Goal: Task Accomplishment & Management: Complete application form

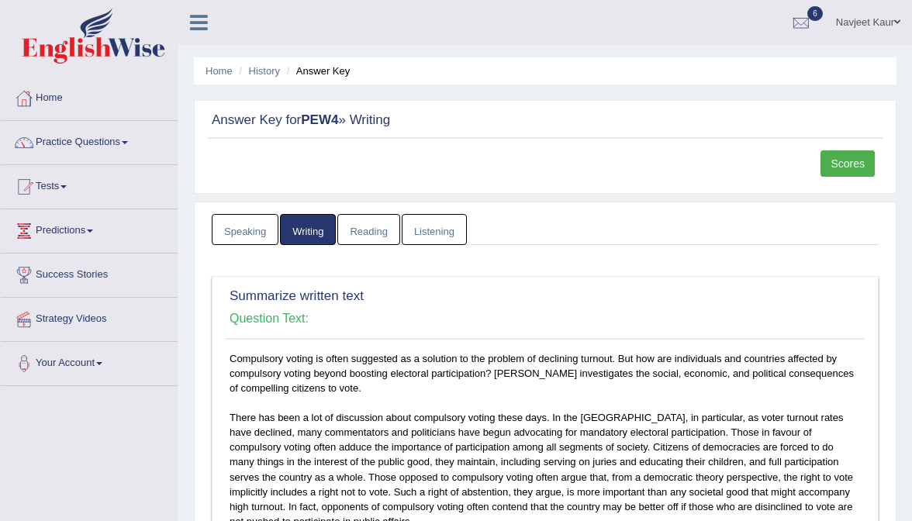
click at [869, 22] on link "Navjeet Kaur" at bounding box center [868, 20] width 88 height 40
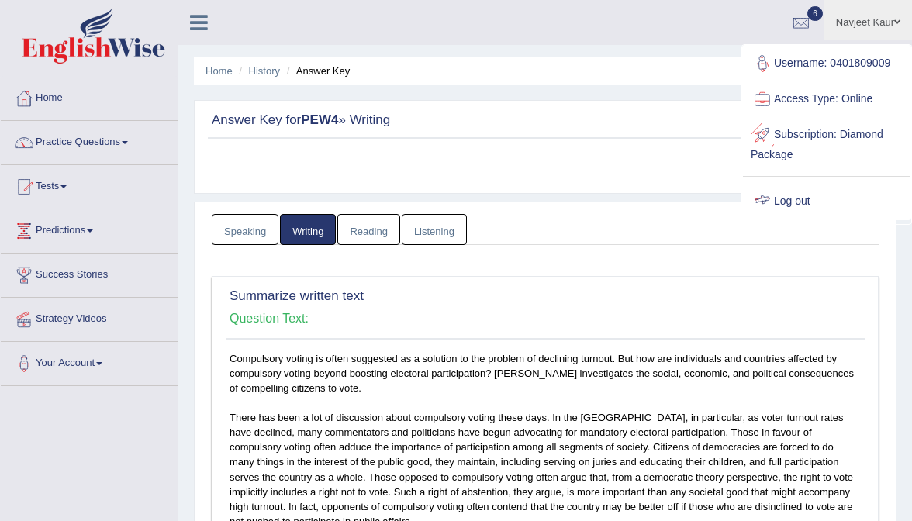
click at [801, 208] on link "Log out" at bounding box center [827, 202] width 168 height 36
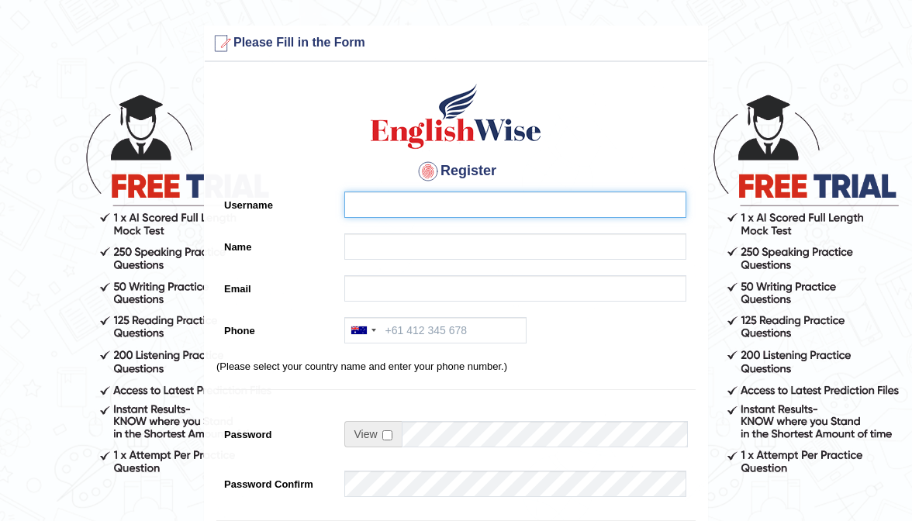
click at [414, 213] on input "Username" at bounding box center [515, 205] width 342 height 26
type input "0410954304"
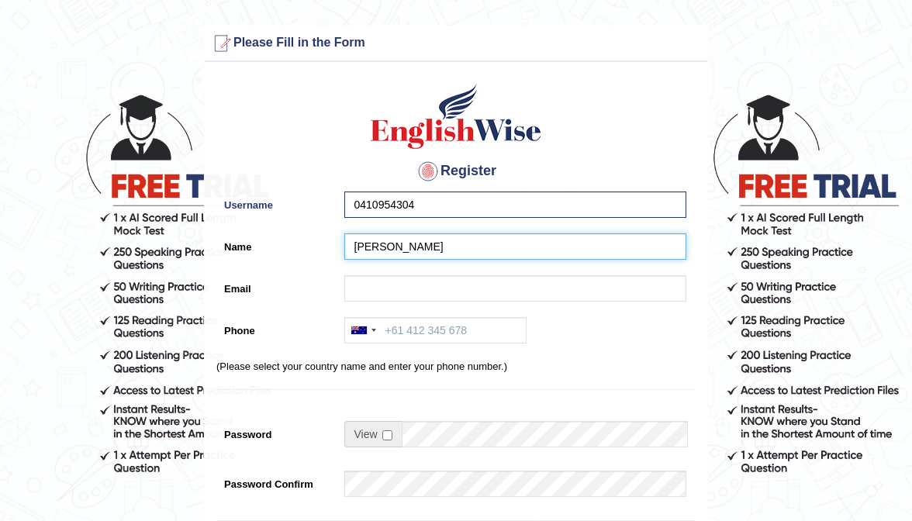
type input "Mehak Joura"
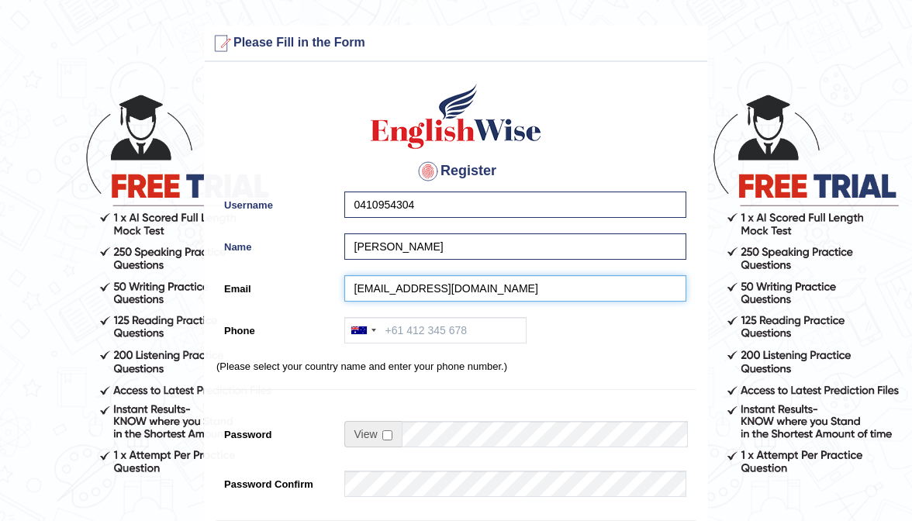
type input "mehakjoura001@gmail.com"
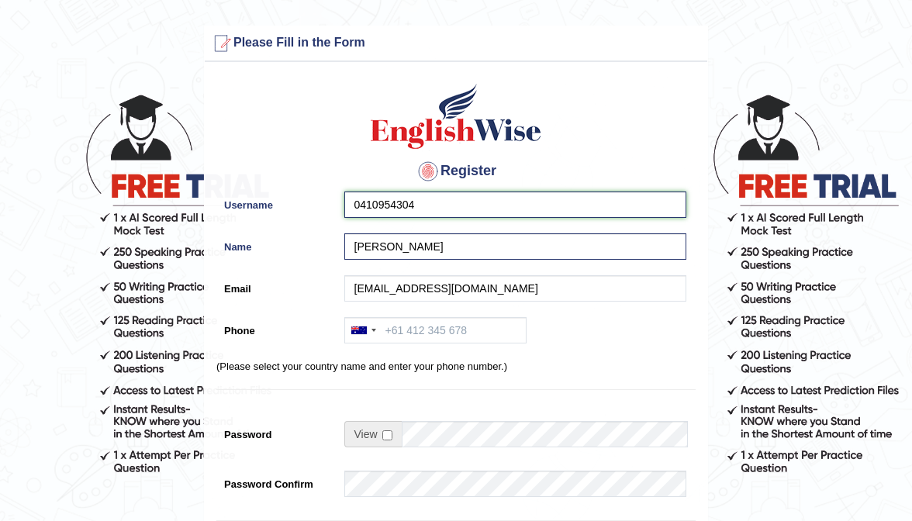
click at [452, 203] on input "0410954304" at bounding box center [515, 205] width 342 height 26
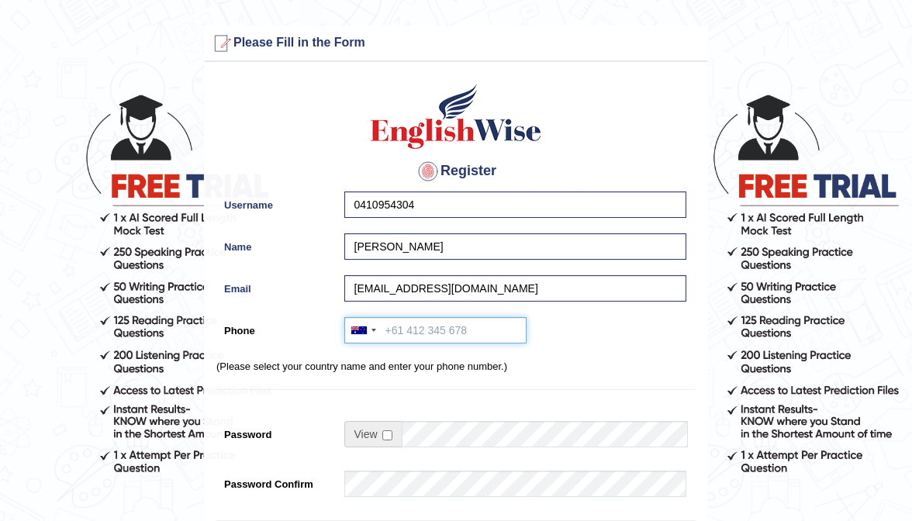
paste input "0410954304"
type input "0410954304"
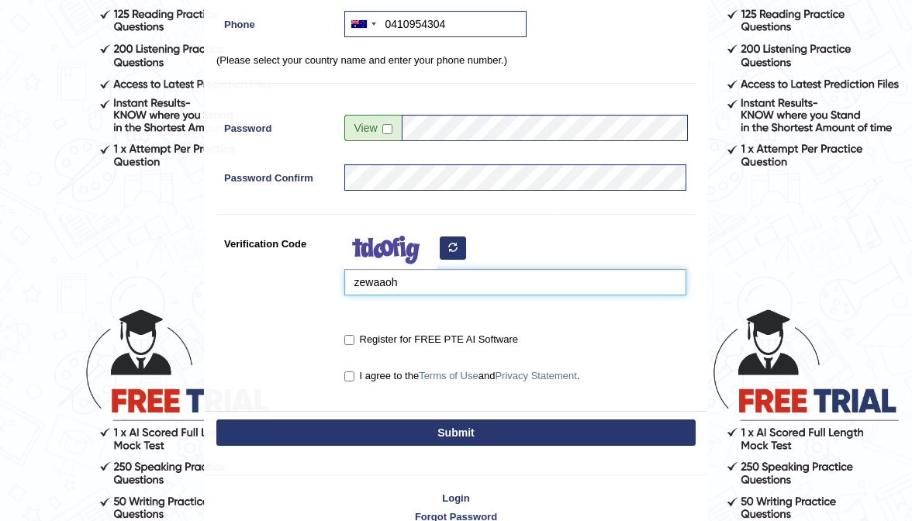
scroll to position [317, 0]
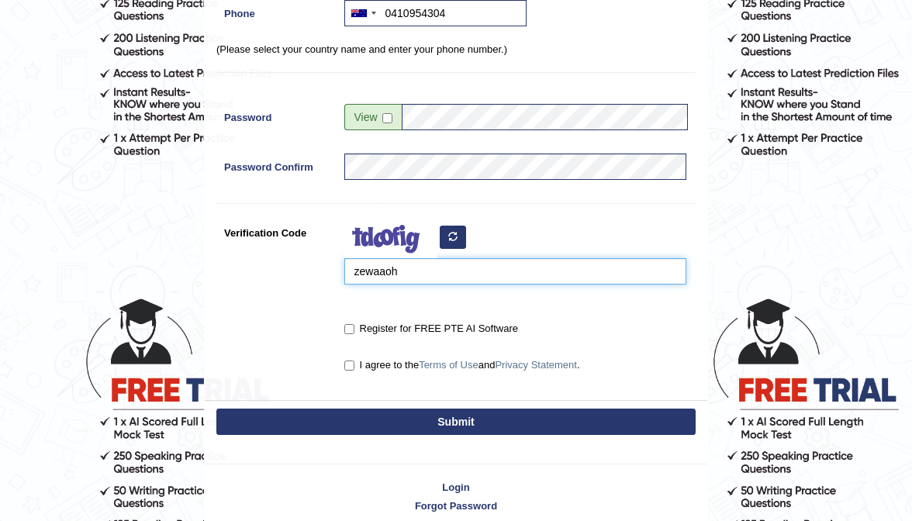
type input "zewaaoh"
click at [351, 325] on input "Register for FREE PTE AI Software" at bounding box center [349, 329] width 10 height 10
checkbox input "true"
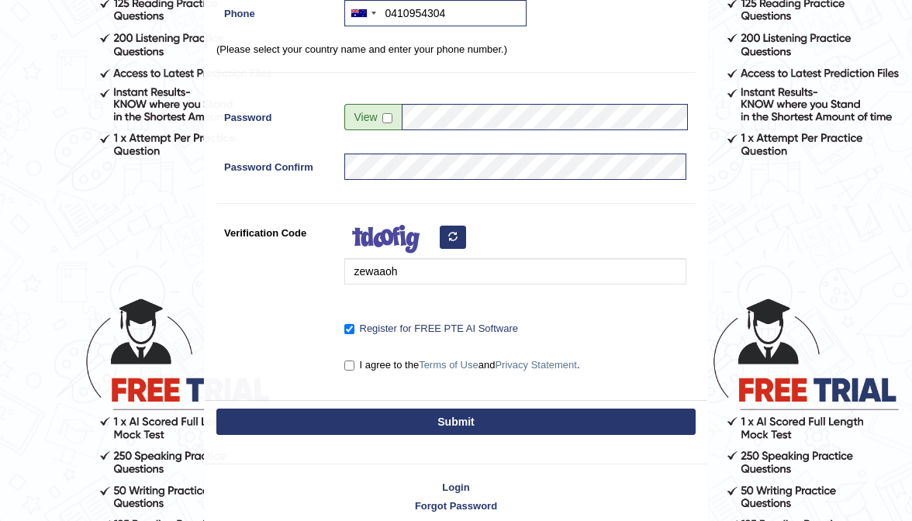
click at [351, 362] on input "I agree to the Terms of Use and Privacy Statement ." at bounding box center [349, 366] width 10 height 10
checkbox input "true"
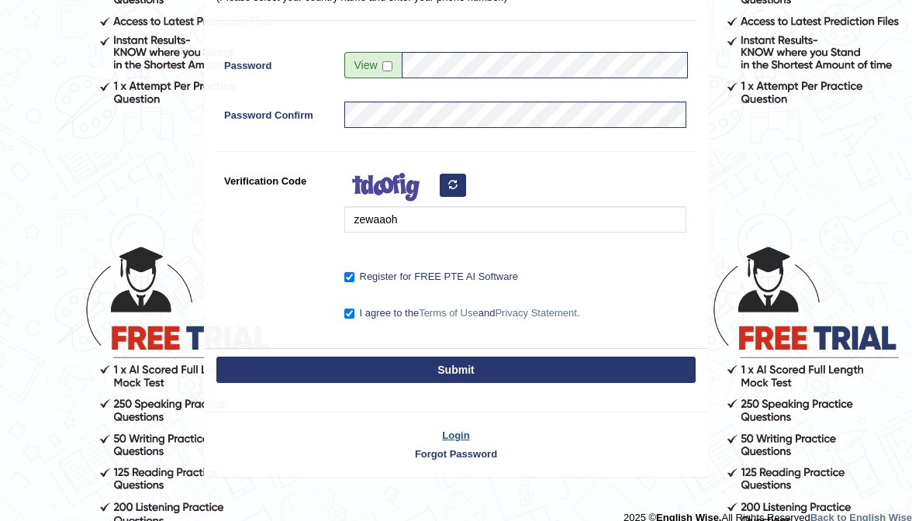
scroll to position [379, 0]
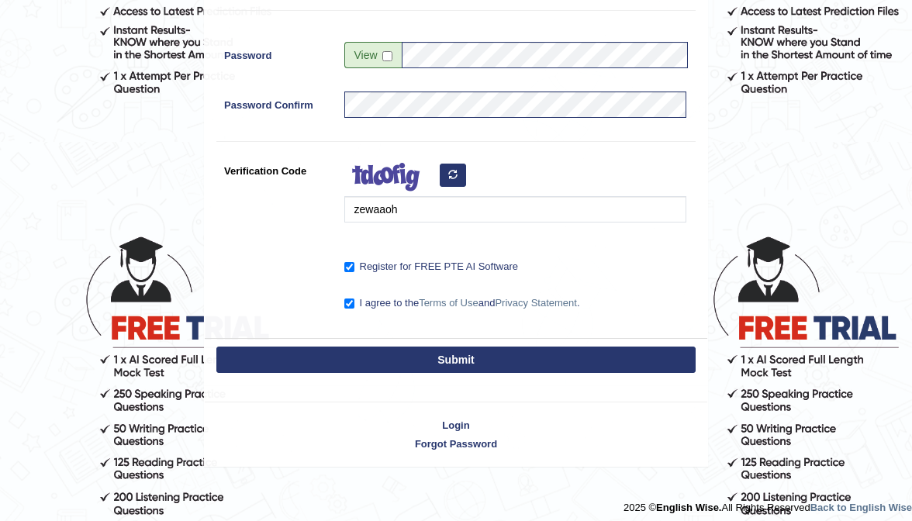
click at [468, 353] on button "Submit" at bounding box center [455, 360] width 479 height 26
type input "+61410954304"
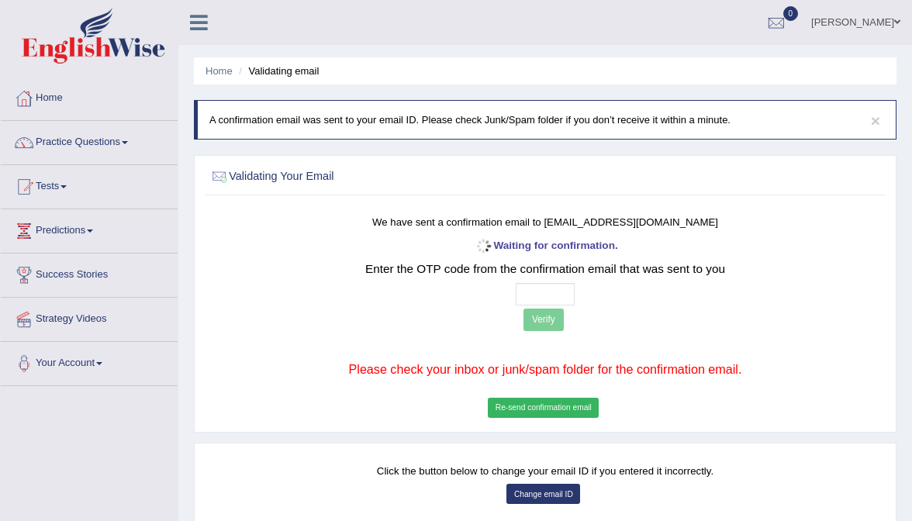
click at [527, 295] on input "text" at bounding box center [546, 294] width 60 height 22
type input "9 5 8 8"
click at [550, 316] on button "Verify" at bounding box center [543, 320] width 40 height 22
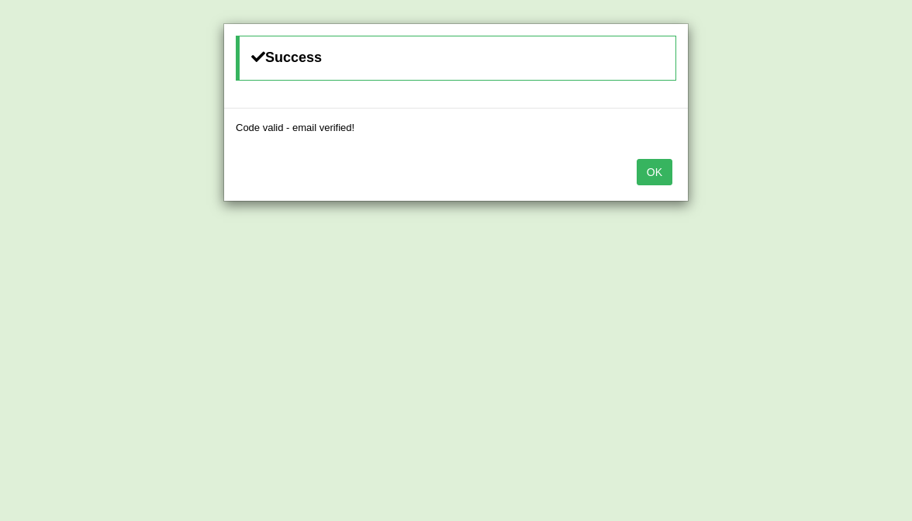
click at [642, 178] on button "OK" at bounding box center [655, 172] width 36 height 26
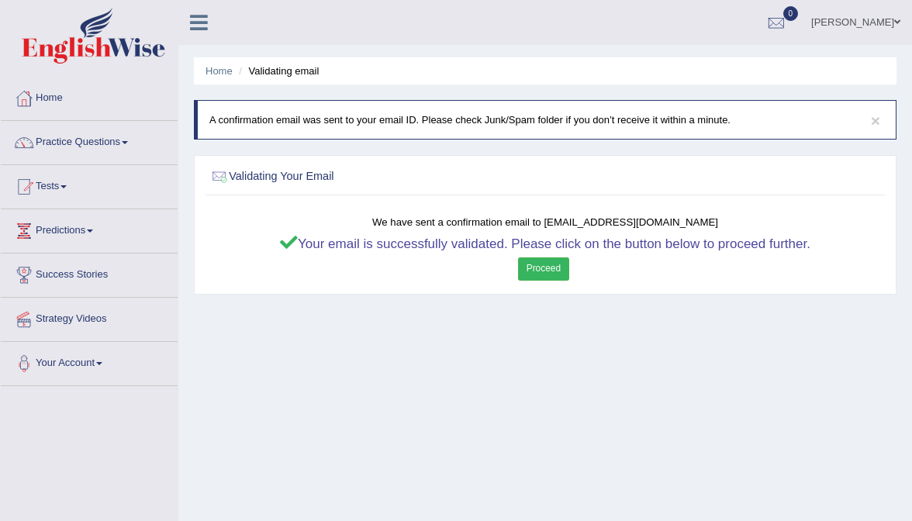
click at [528, 280] on link "Proceed" at bounding box center [544, 268] width 52 height 22
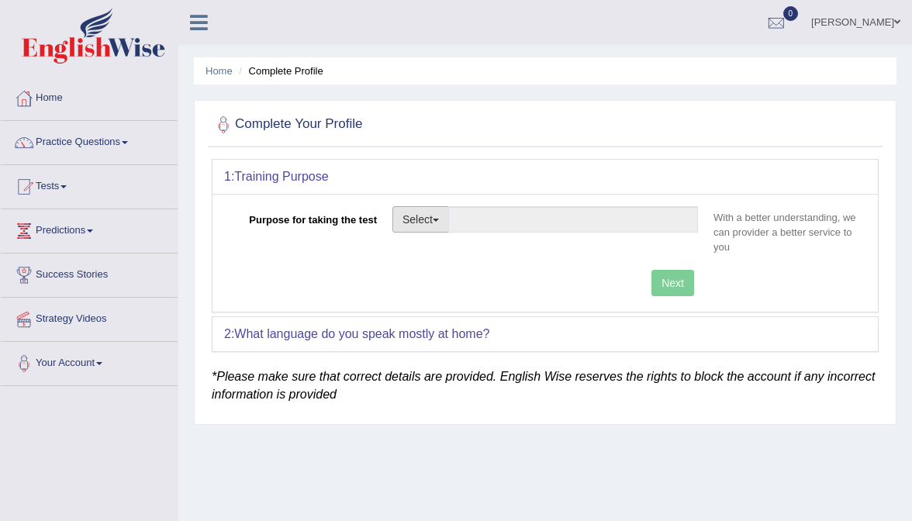
click at [425, 216] on button "Select" at bounding box center [420, 219] width 57 height 26
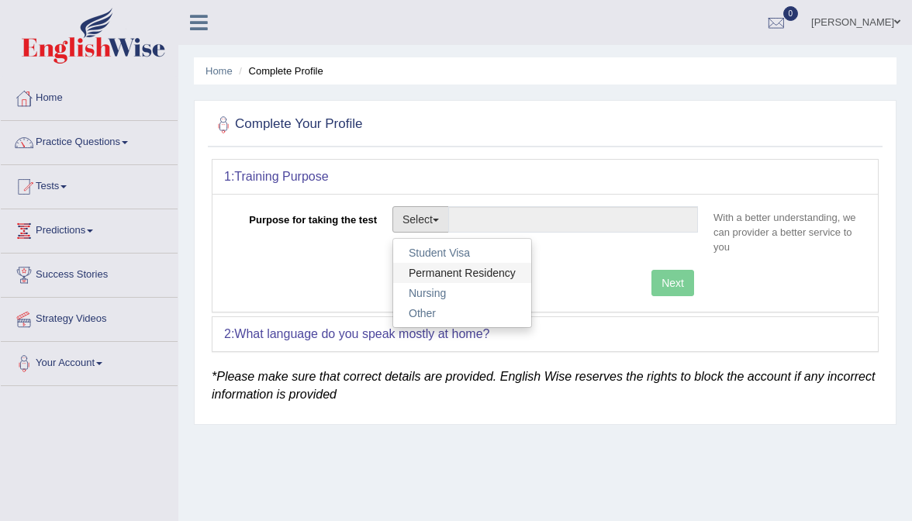
click at [432, 268] on link "Permanent Residency" at bounding box center [462, 273] width 138 height 20
type input "Permanent Residency"
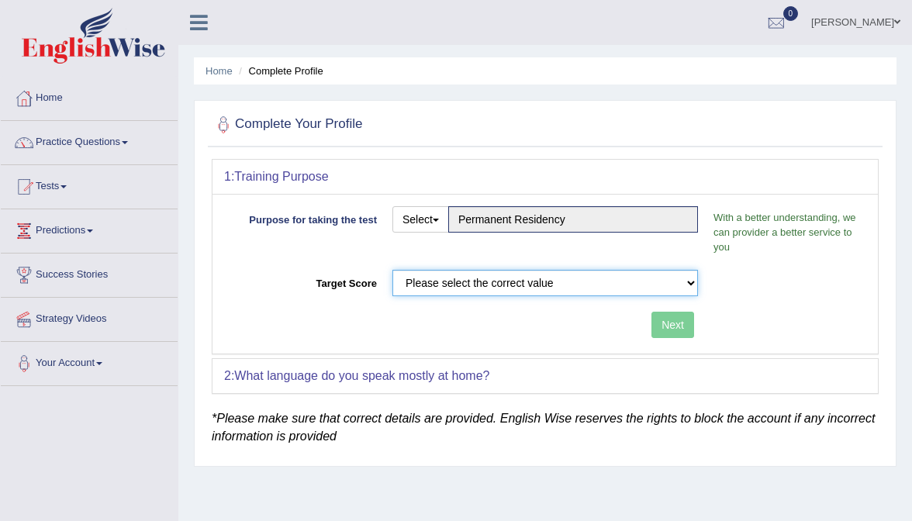
select select "50"
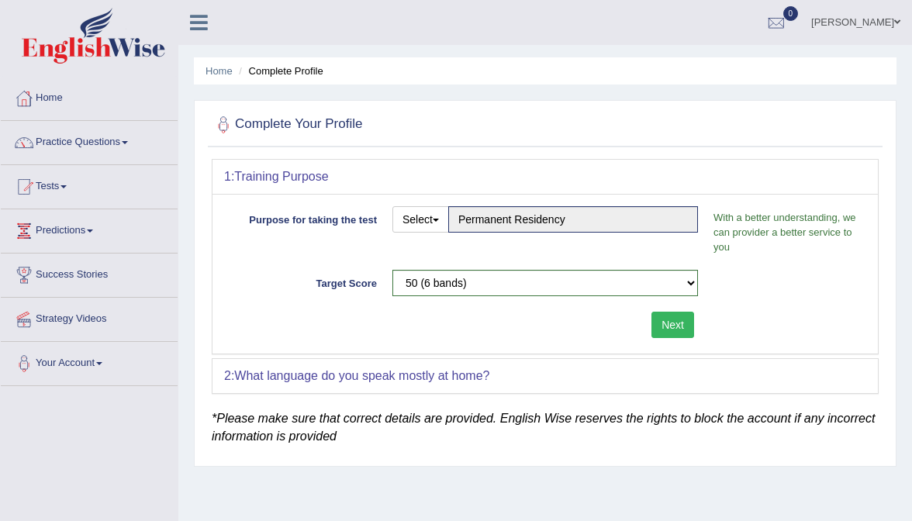
click at [671, 307] on div "Purpose for taking the test Select Student Visa Permanent Residency Nursing Oth…" at bounding box center [545, 274] width 665 height 160
click at [671, 324] on button "Next" at bounding box center [672, 325] width 43 height 26
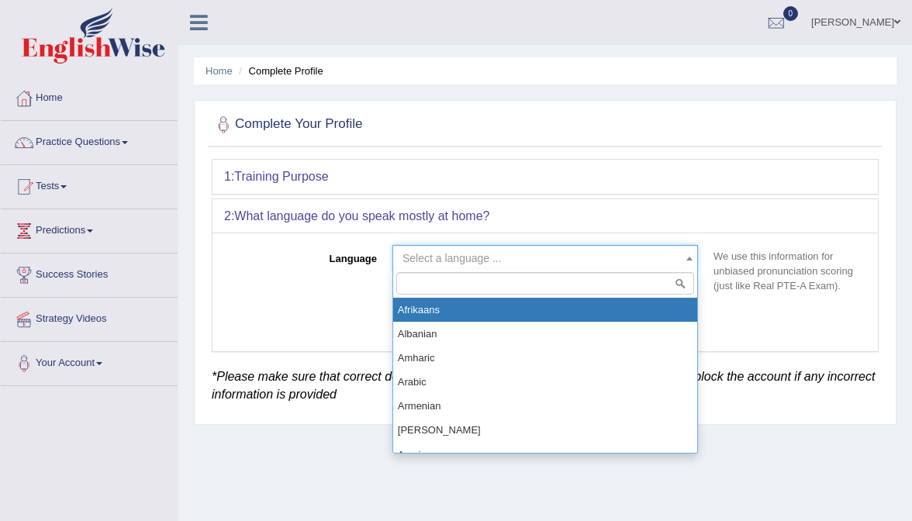
click at [535, 251] on span "Select a language ..." at bounding box center [541, 259] width 276 height 16
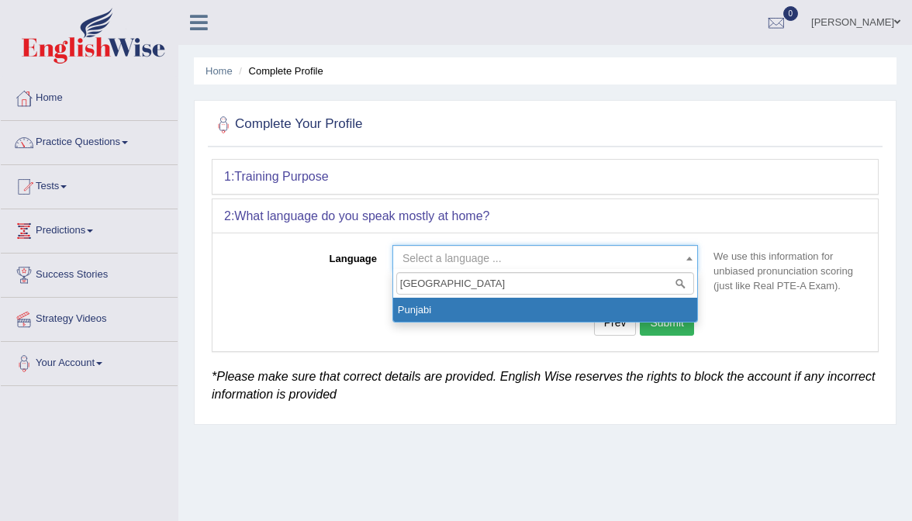
type input "punjabi"
select select "Punjabi"
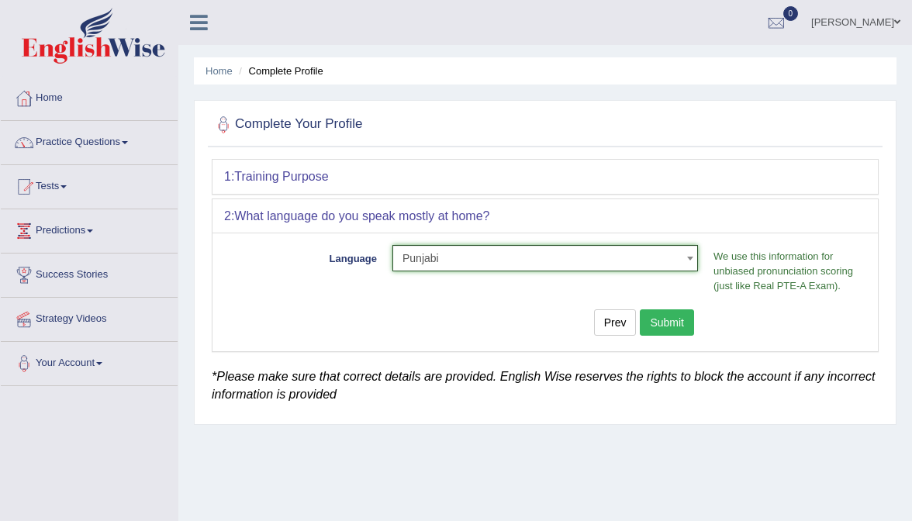
click at [683, 309] on button "Submit" at bounding box center [667, 322] width 54 height 26
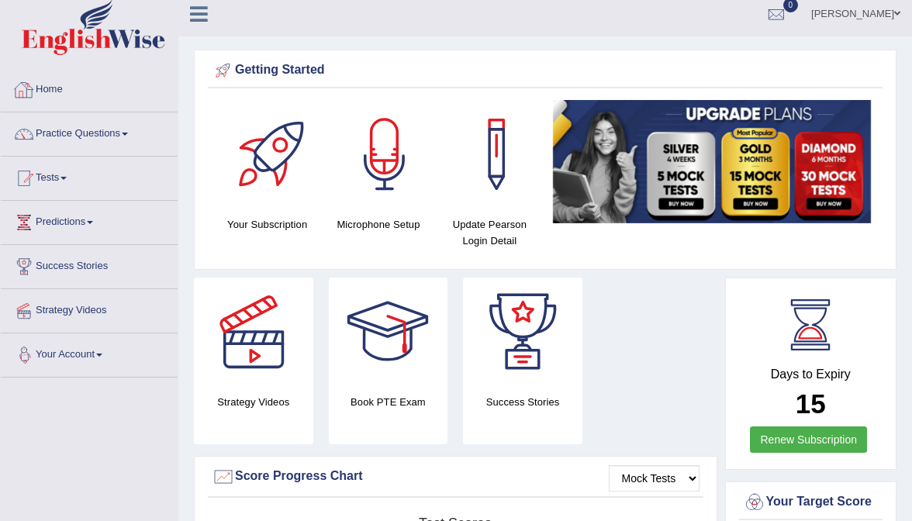
scroll to position [9, 0]
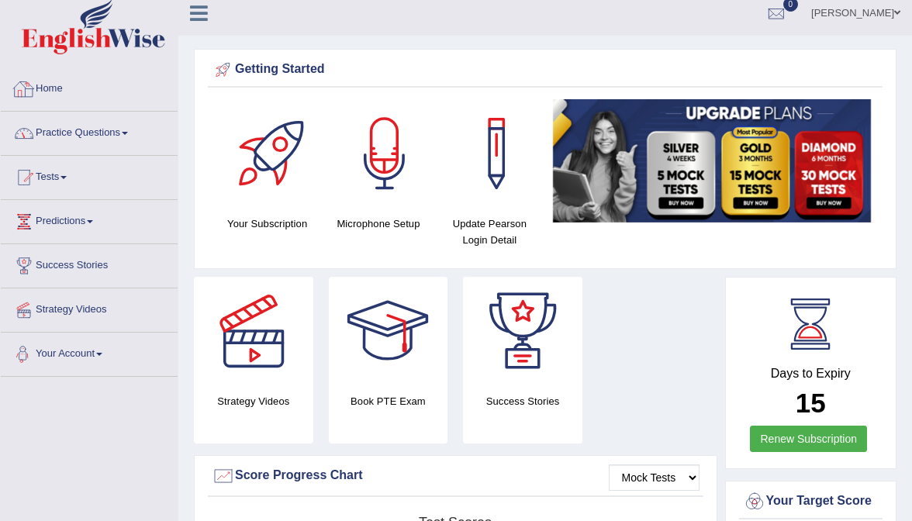
click at [81, 117] on link "Practice Questions" at bounding box center [89, 131] width 177 height 39
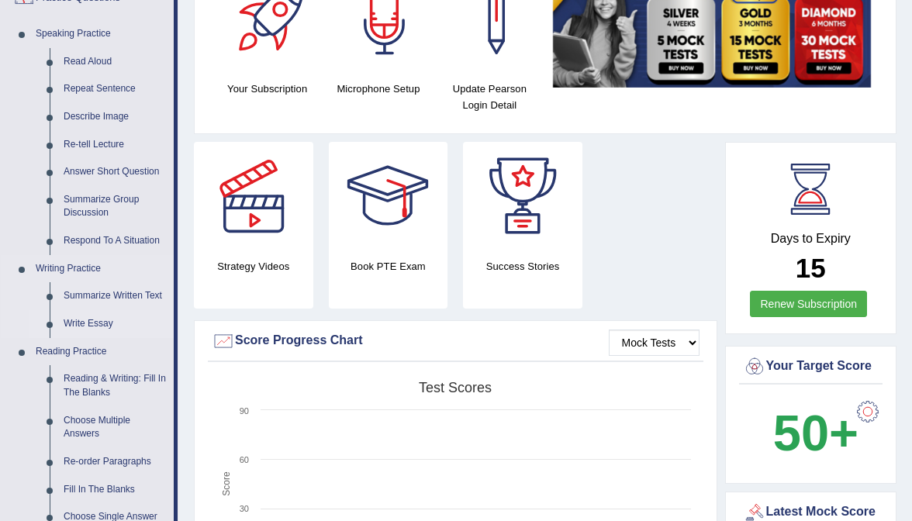
scroll to position [151, 0]
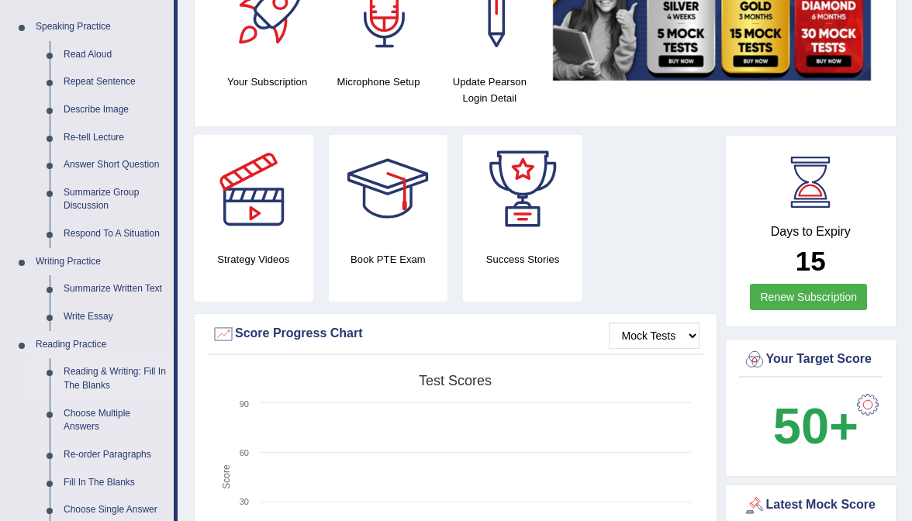
click at [85, 373] on link "Reading & Writing: Fill In The Blanks" at bounding box center [115, 378] width 117 height 41
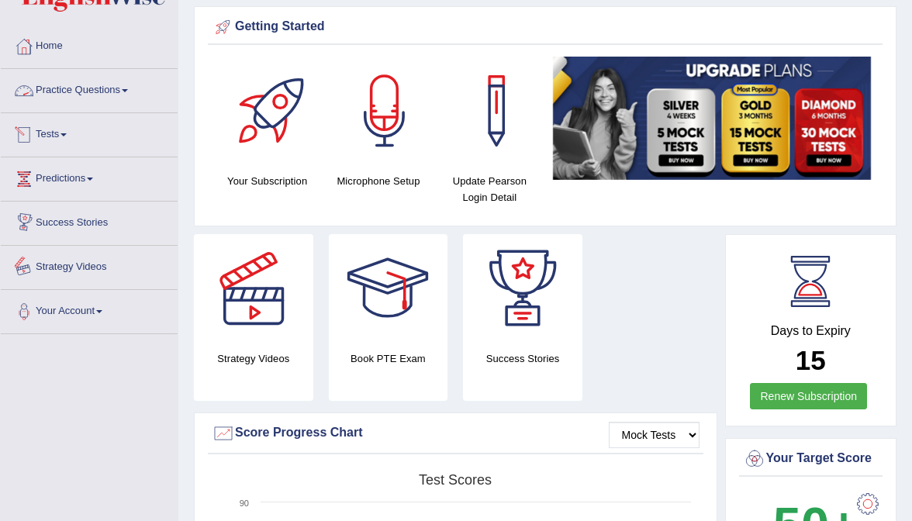
scroll to position [22, 0]
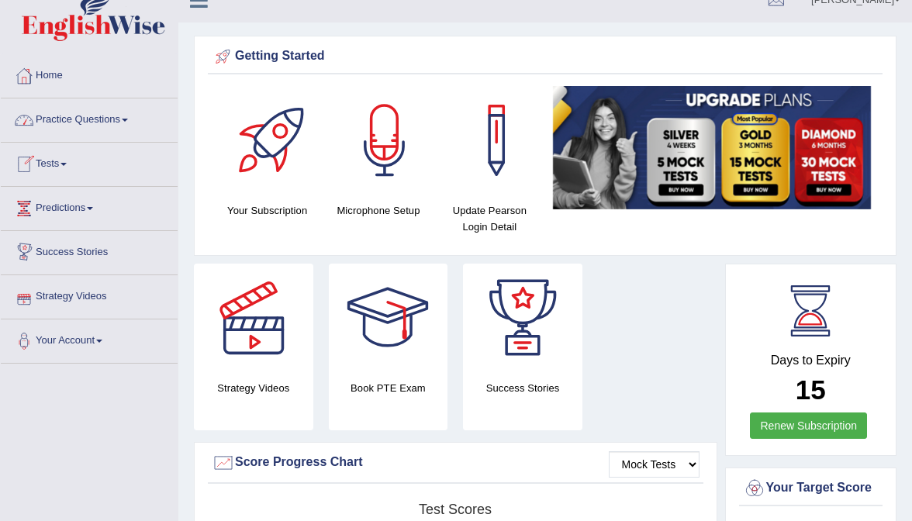
click at [68, 136] on link "Practice Questions" at bounding box center [89, 117] width 177 height 39
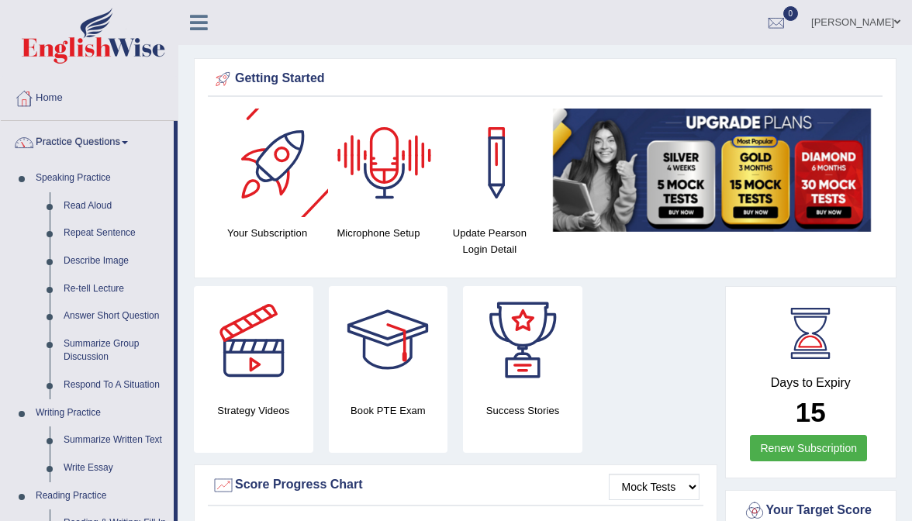
scroll to position [0, 0]
click at [876, 28] on link "Mehak Joura" at bounding box center [856, 20] width 112 height 40
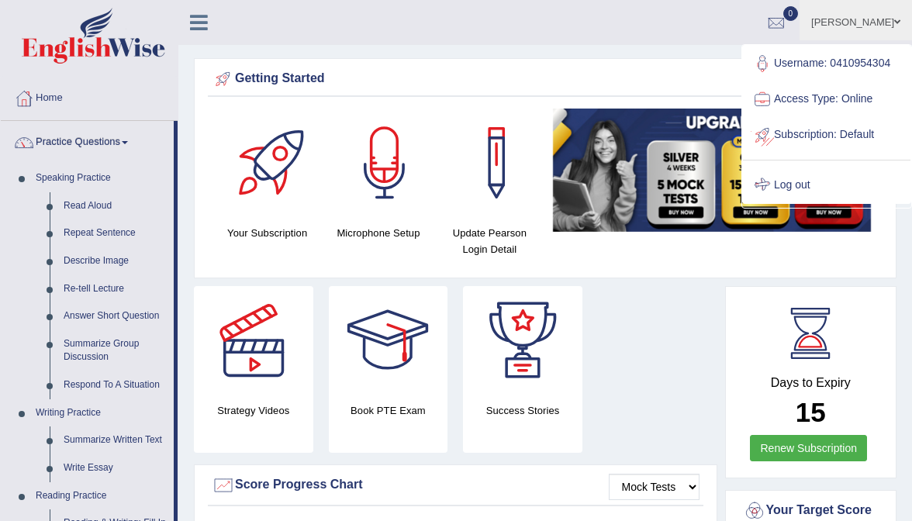
click at [781, 183] on link "Log out" at bounding box center [827, 186] width 168 height 36
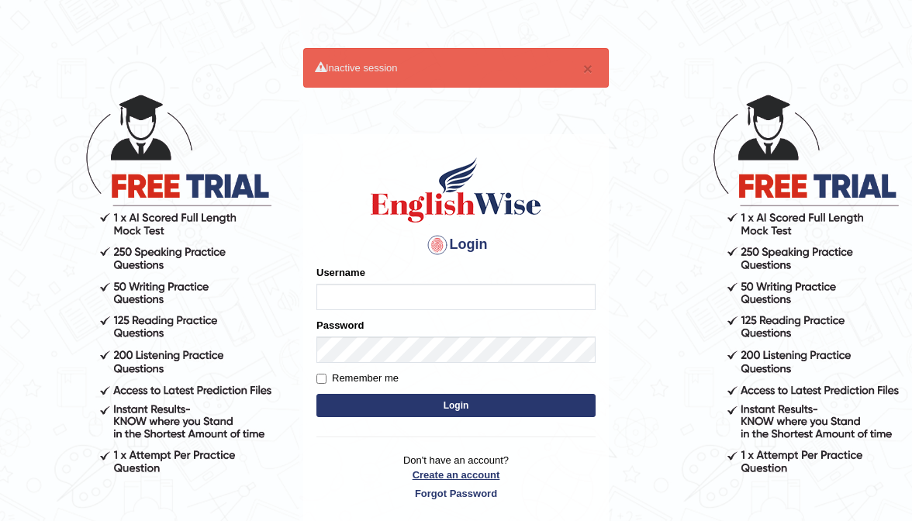
click at [469, 472] on link "Create an account" at bounding box center [455, 475] width 279 height 15
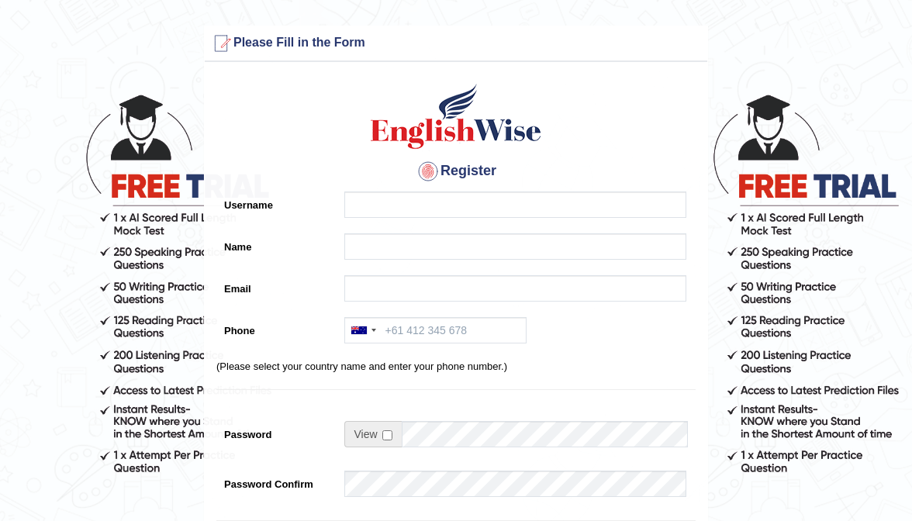
click at [381, 221] on div at bounding box center [512, 209] width 350 height 34
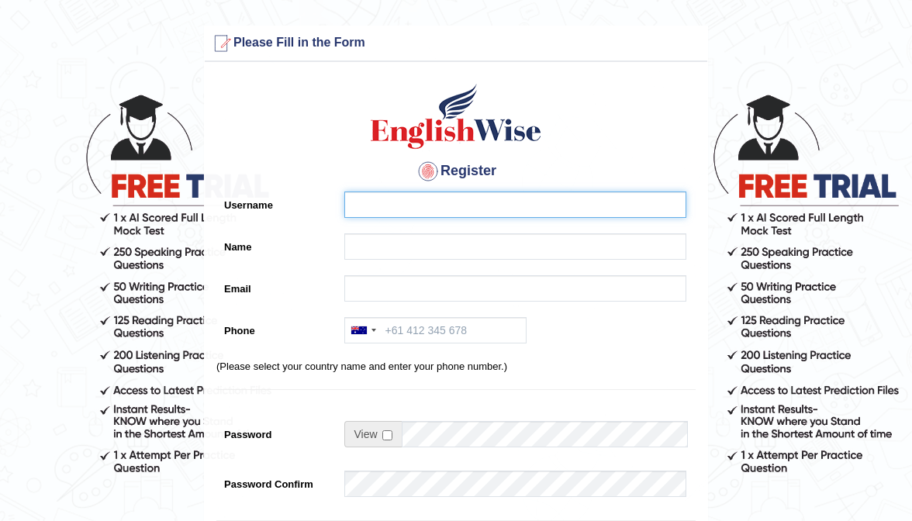
click at [387, 214] on input "Username" at bounding box center [515, 205] width 342 height 26
type input "0468300324"
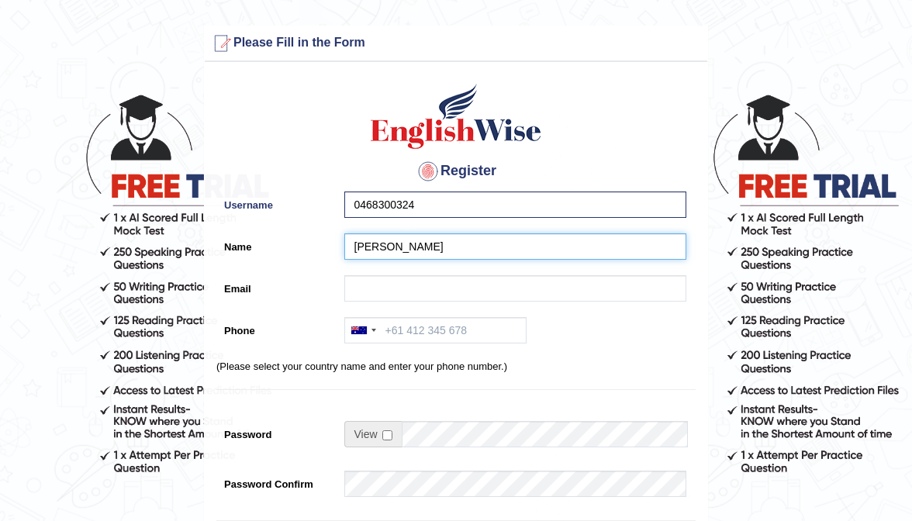
type input "[PERSON_NAME]"
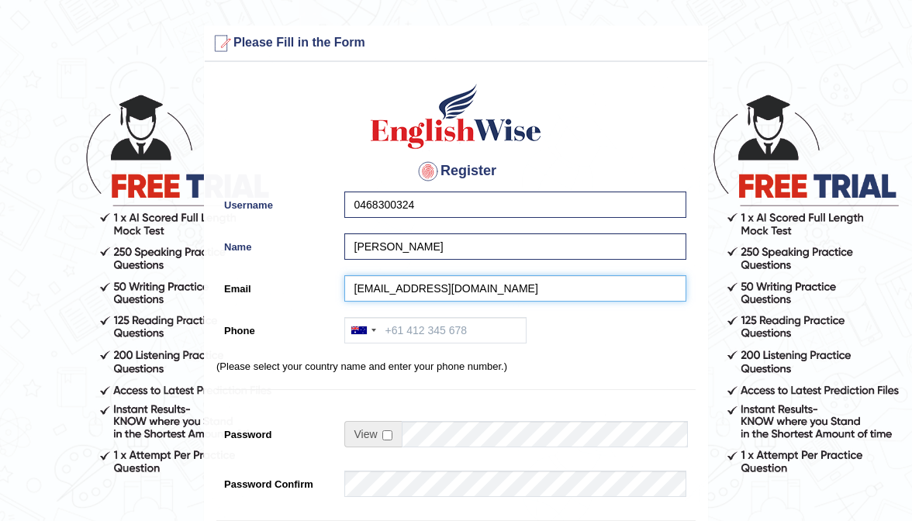
type input "diksha44@yahoo.com"
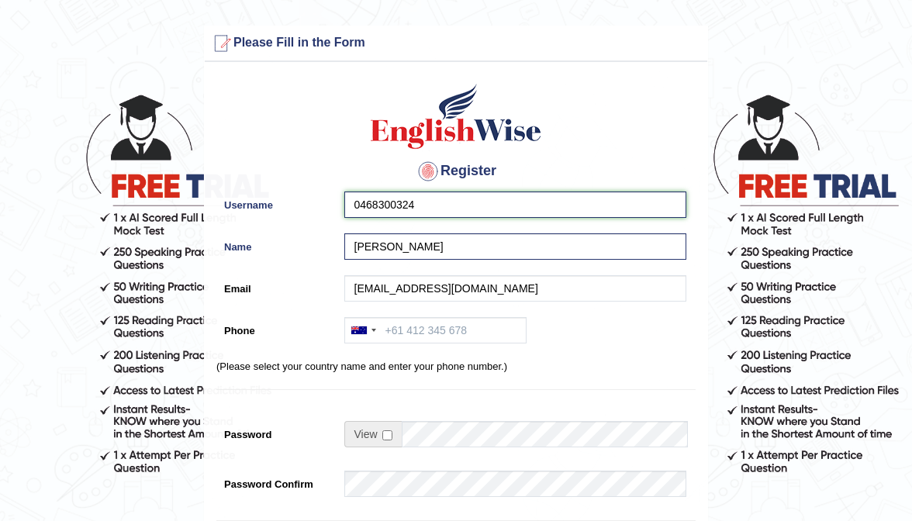
click at [463, 206] on input "0468300324" at bounding box center [515, 205] width 342 height 26
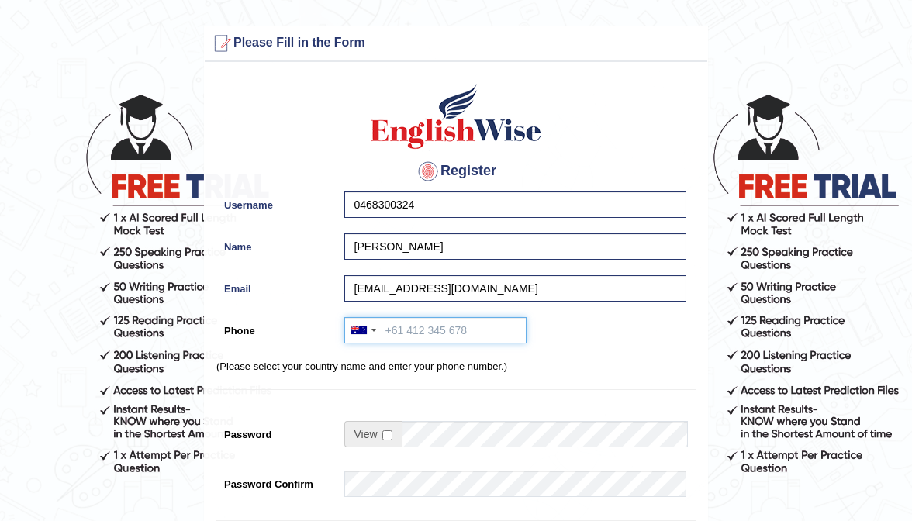
paste input "0468300324"
type input "0468300324"
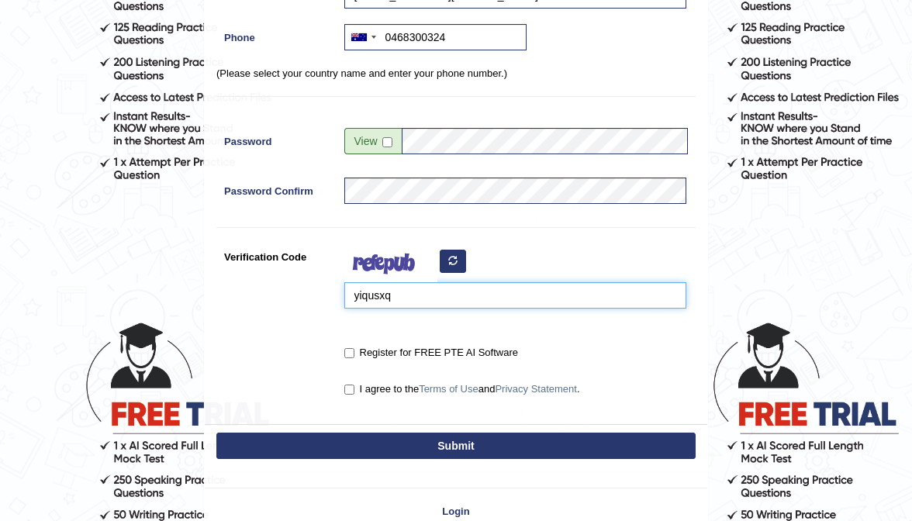
scroll to position [305, 0]
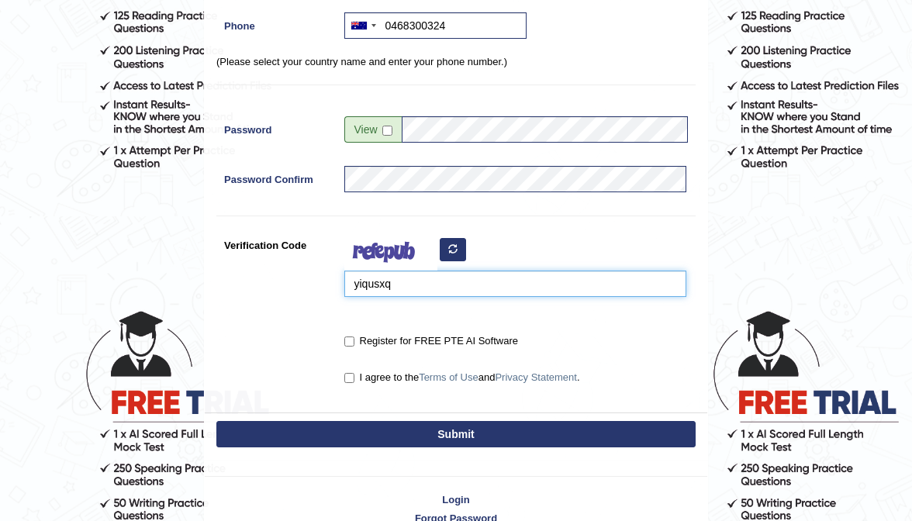
type input "yiqusxq"
click at [349, 347] on label "Register for FREE PTE AI Software" at bounding box center [431, 341] width 174 height 16
click at [349, 347] on input "Register for FREE PTE AI Software" at bounding box center [349, 342] width 10 height 10
checkbox input "true"
click at [350, 378] on input "I agree to the Terms of Use and Privacy Statement ." at bounding box center [349, 378] width 10 height 10
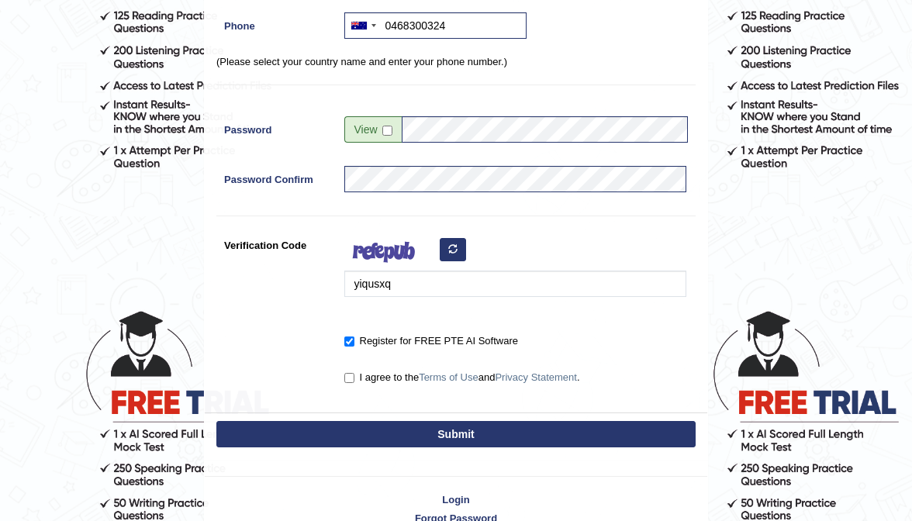
checkbox input "true"
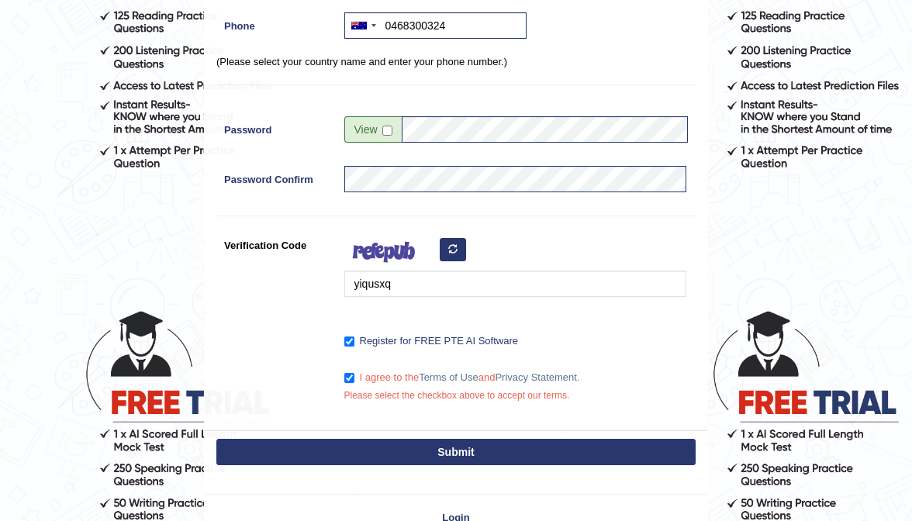
click at [389, 447] on button "Submit" at bounding box center [455, 452] width 479 height 26
type input "+61468300324"
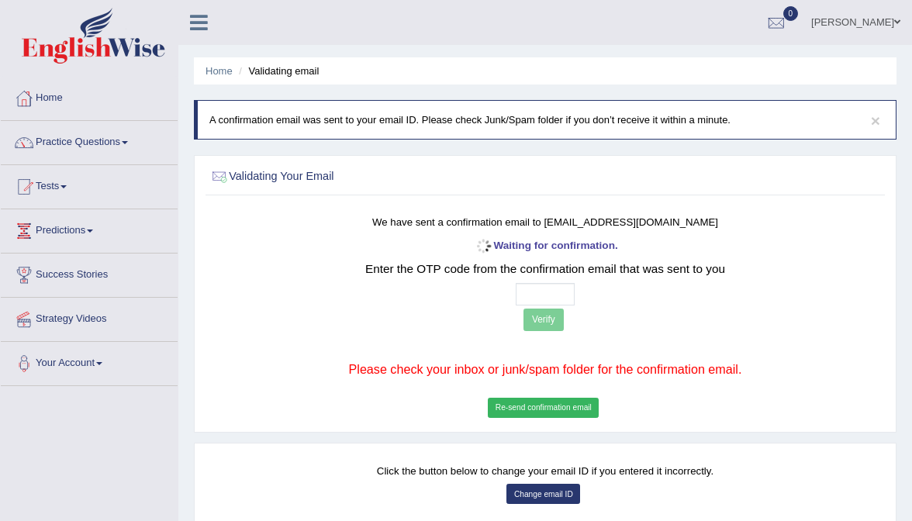
click at [527, 292] on input "text" at bounding box center [546, 294] width 60 height 22
type input "5 2 4 3"
click at [552, 323] on button "Verify" at bounding box center [543, 320] width 40 height 22
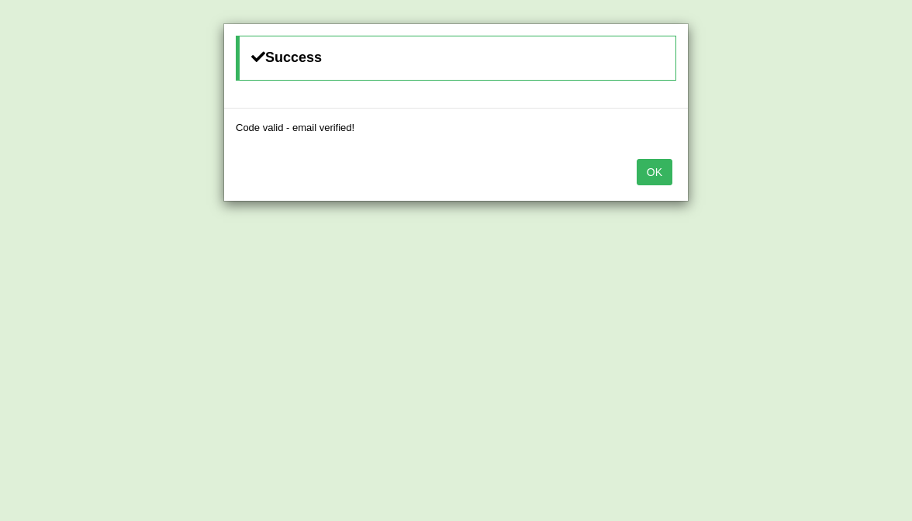
click at [661, 164] on button "OK" at bounding box center [655, 172] width 36 height 26
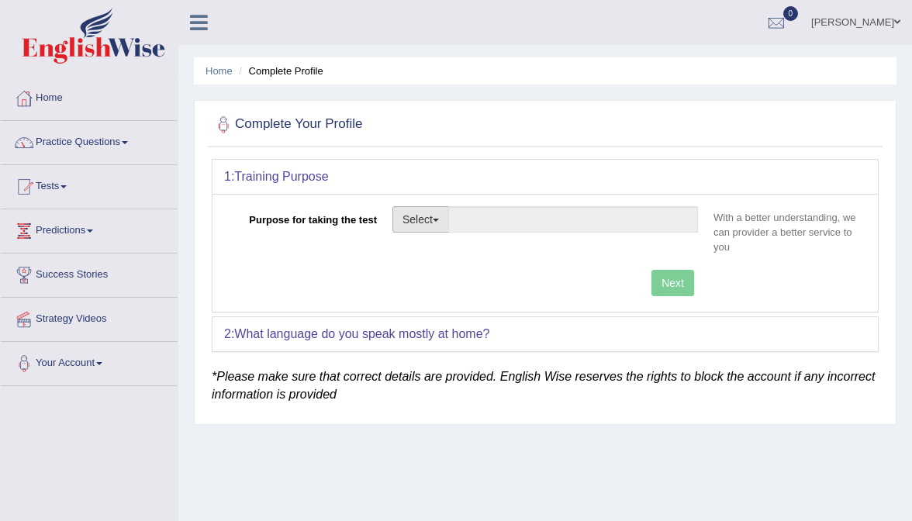
click at [437, 228] on button "Select" at bounding box center [420, 219] width 57 height 26
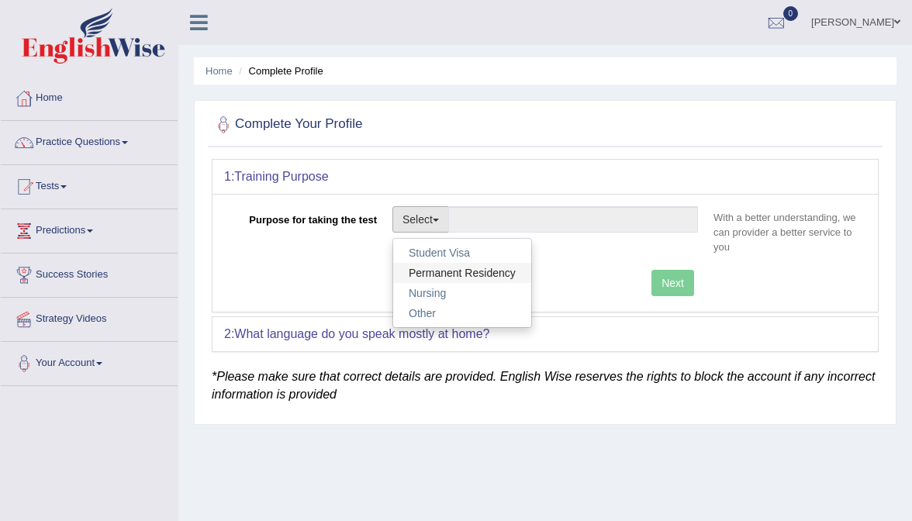
click at [442, 271] on link "Permanent Residency" at bounding box center [462, 273] width 138 height 20
type input "Permanent Residency"
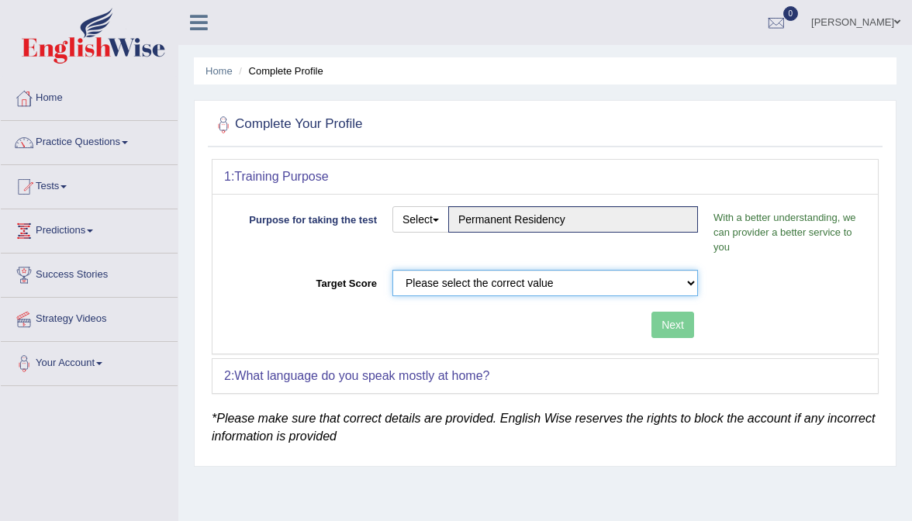
select select "65"
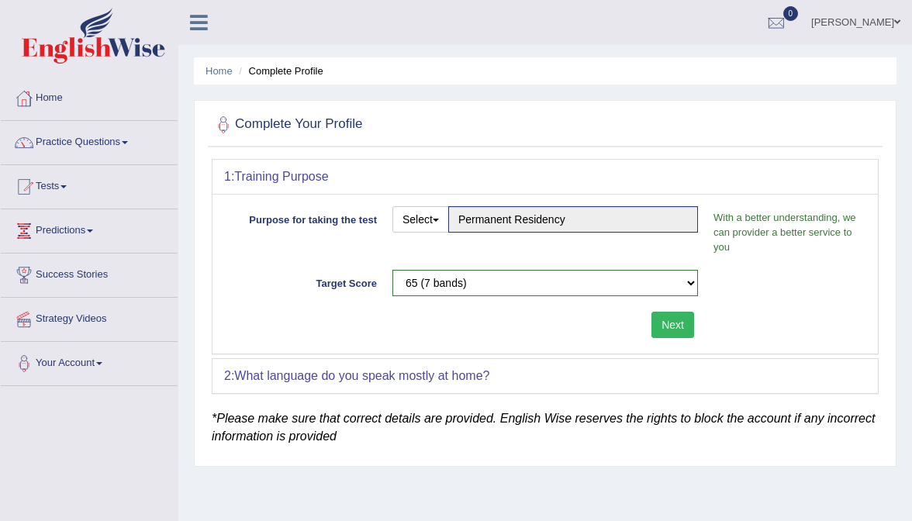
click at [682, 323] on button "Next" at bounding box center [672, 325] width 43 height 26
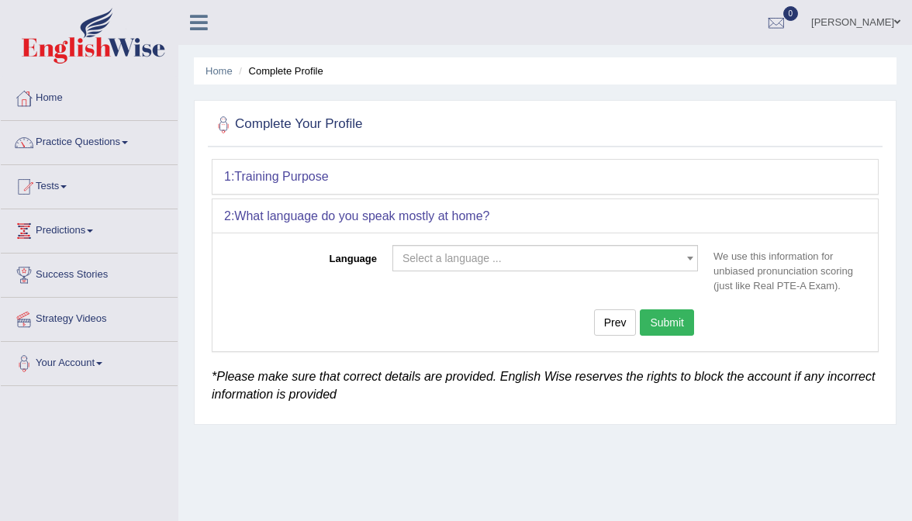
click at [555, 273] on div "Select a language ... Afrikaans Albanian Amharic Arabic Armenian Ashanti Azeri …" at bounding box center [545, 262] width 321 height 34
click at [555, 251] on span "Select a language ..." at bounding box center [541, 259] width 276 height 16
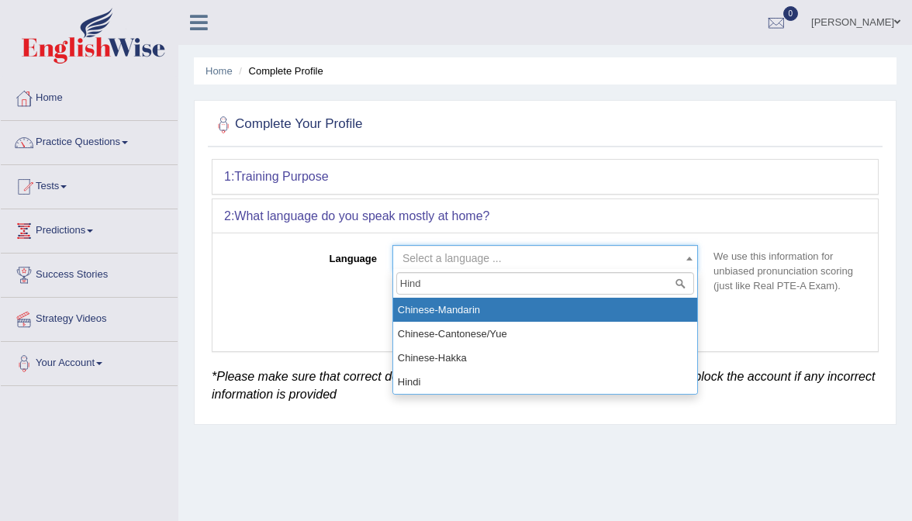
type input "Hindi"
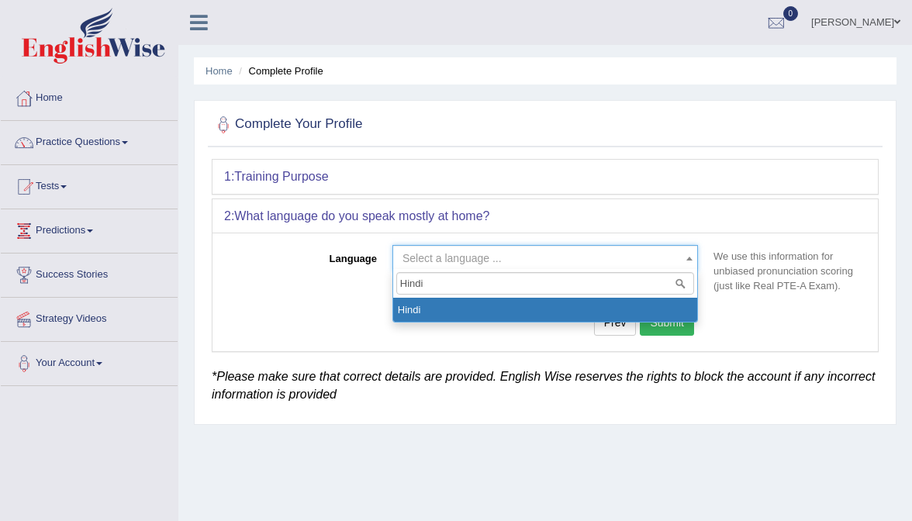
select select "Hindi"
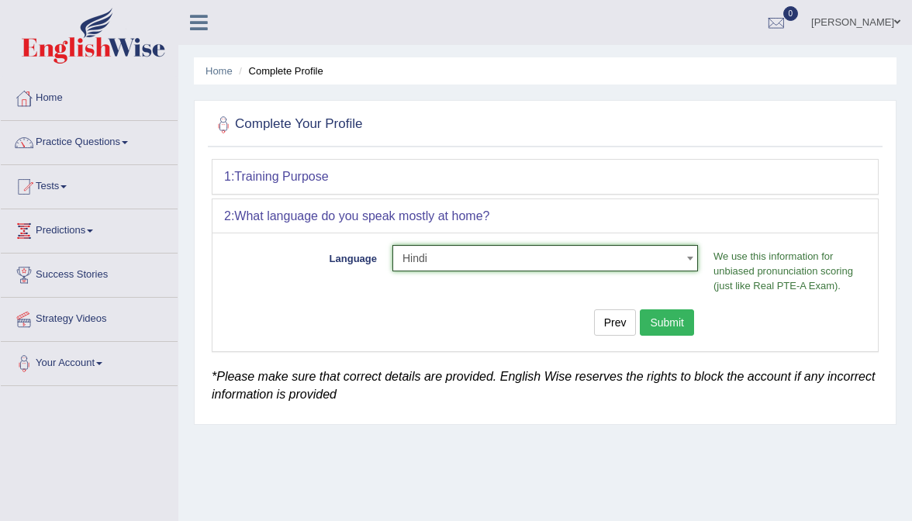
click at [689, 317] on button "Submit" at bounding box center [667, 322] width 54 height 26
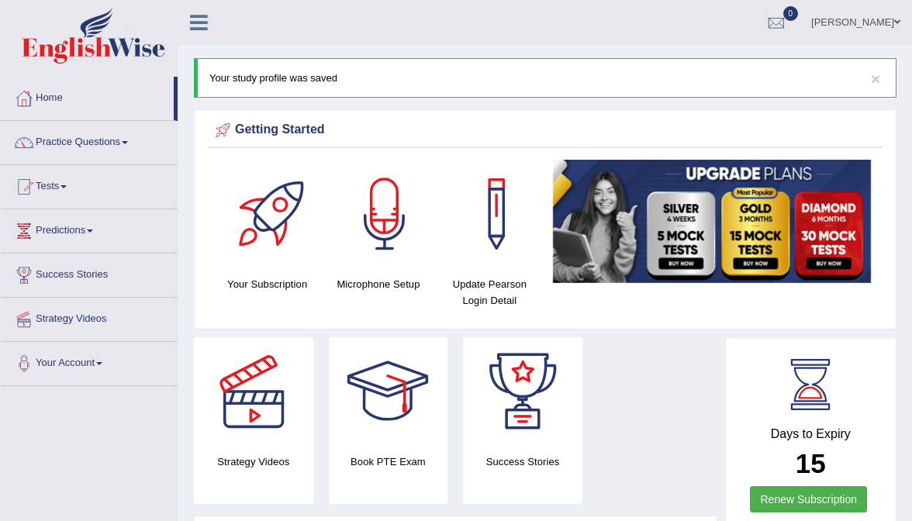
click at [81, 139] on link "Practice Questions" at bounding box center [89, 140] width 177 height 39
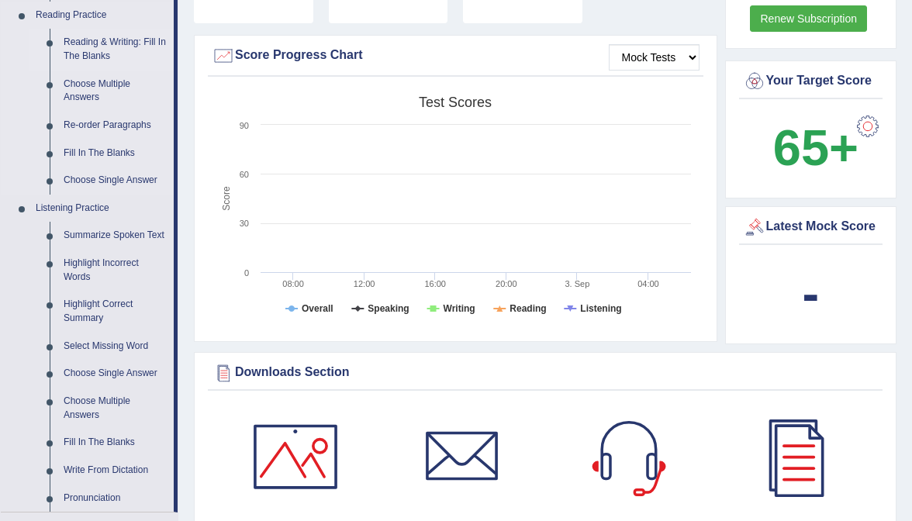
scroll to position [561, 0]
